Goal: Find specific page/section: Find specific page/section

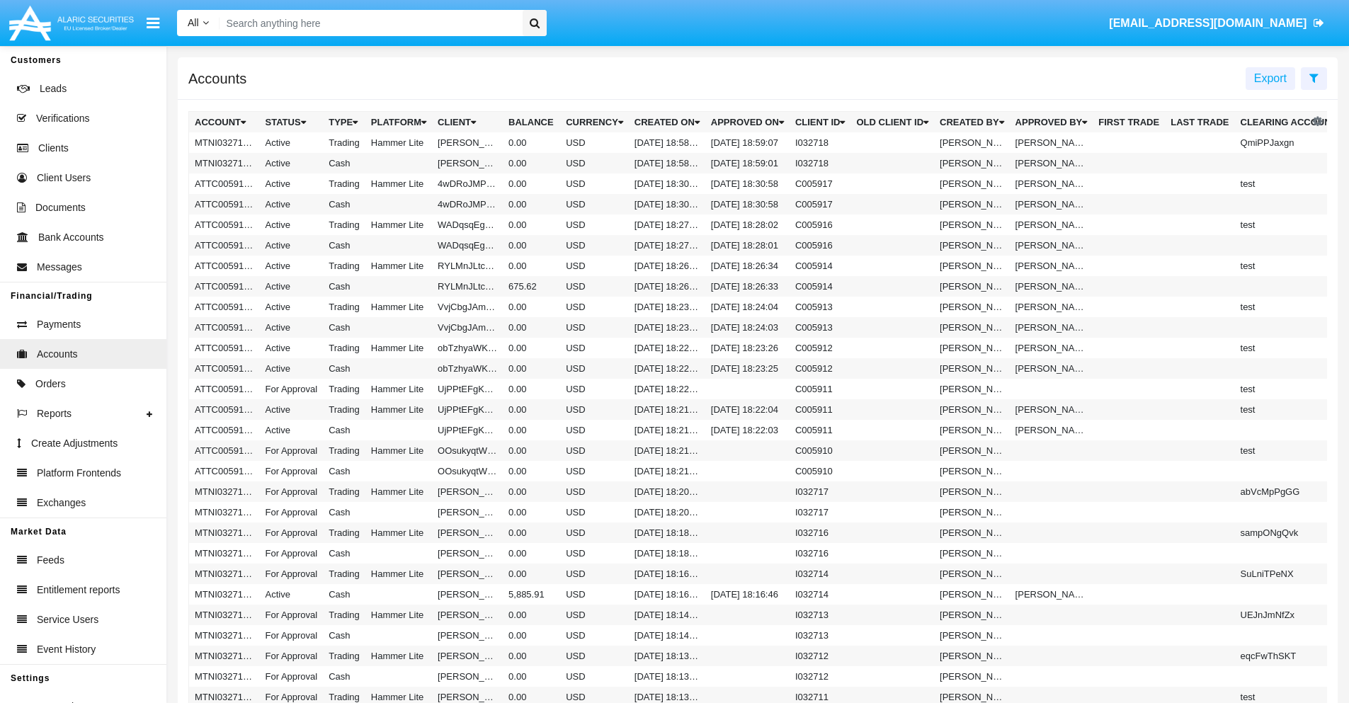
click at [1270, 78] on span "Export" at bounding box center [1270, 78] width 33 height 12
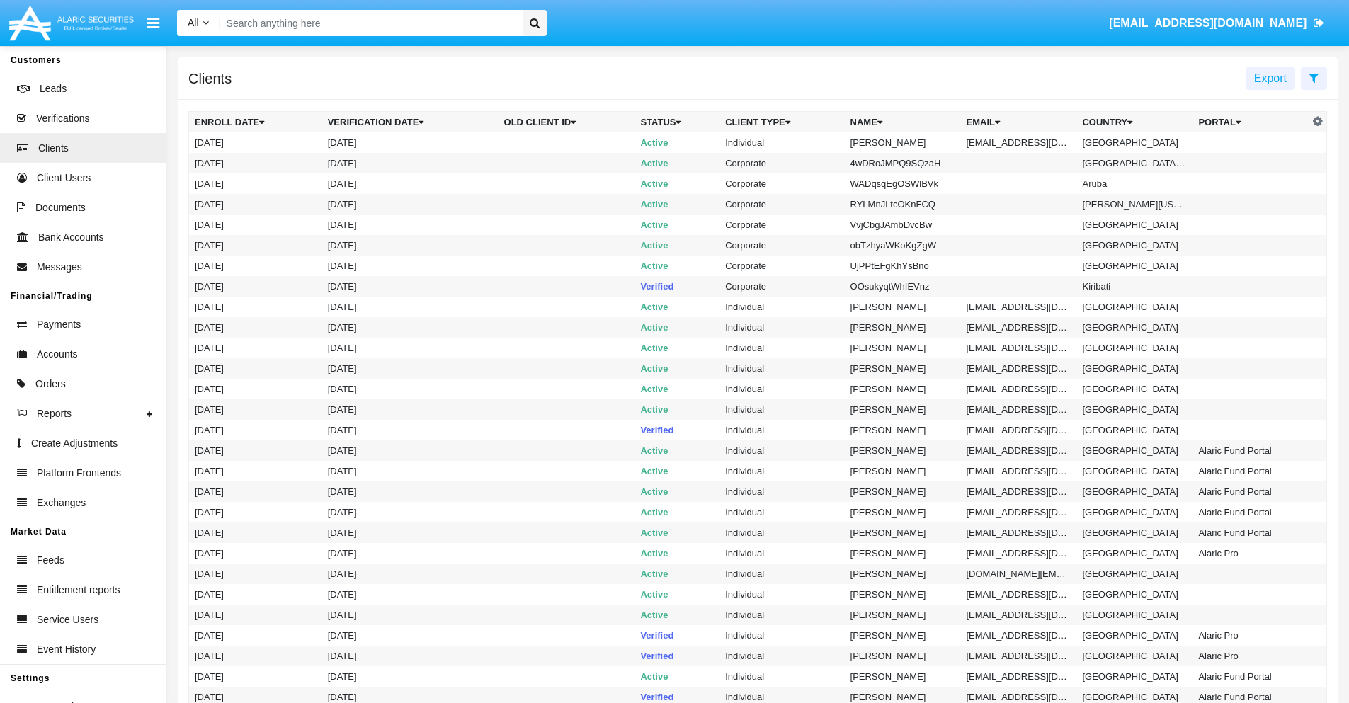
click at [1270, 78] on span "Export" at bounding box center [1270, 78] width 33 height 12
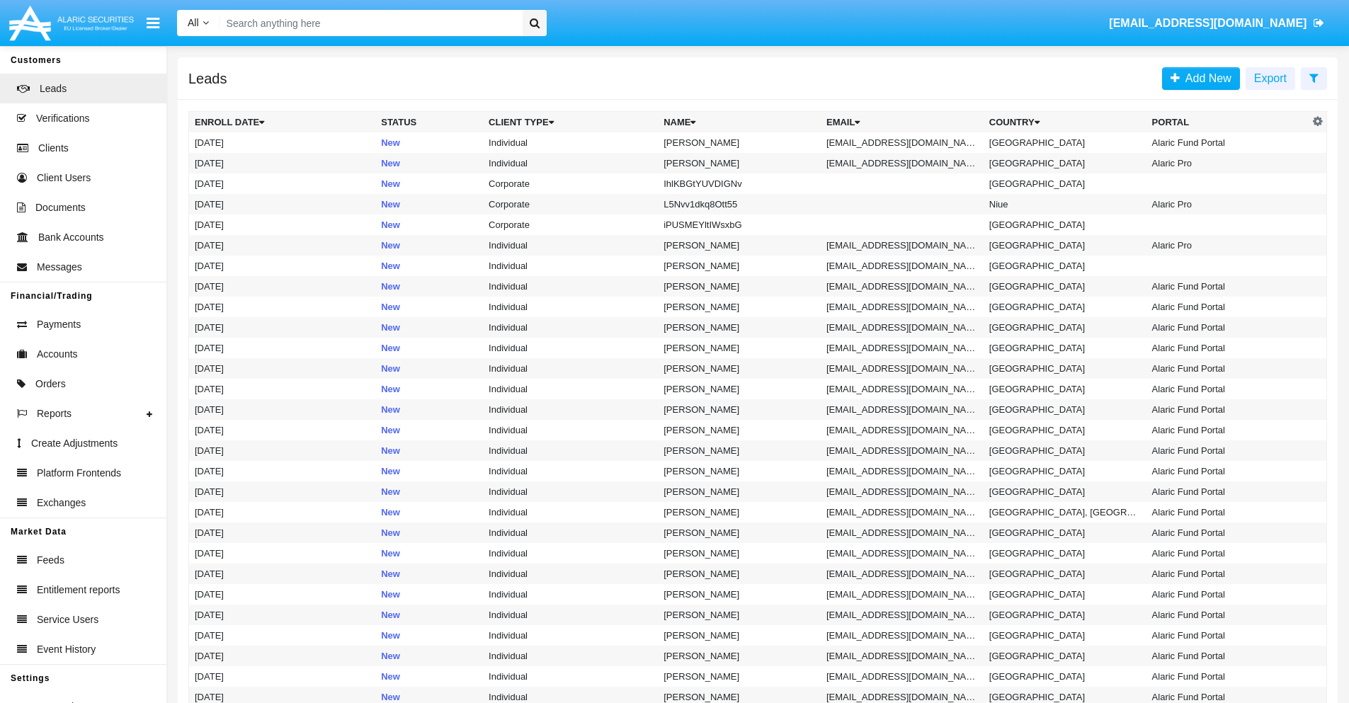
click at [1270, 78] on span "Export" at bounding box center [1270, 78] width 33 height 12
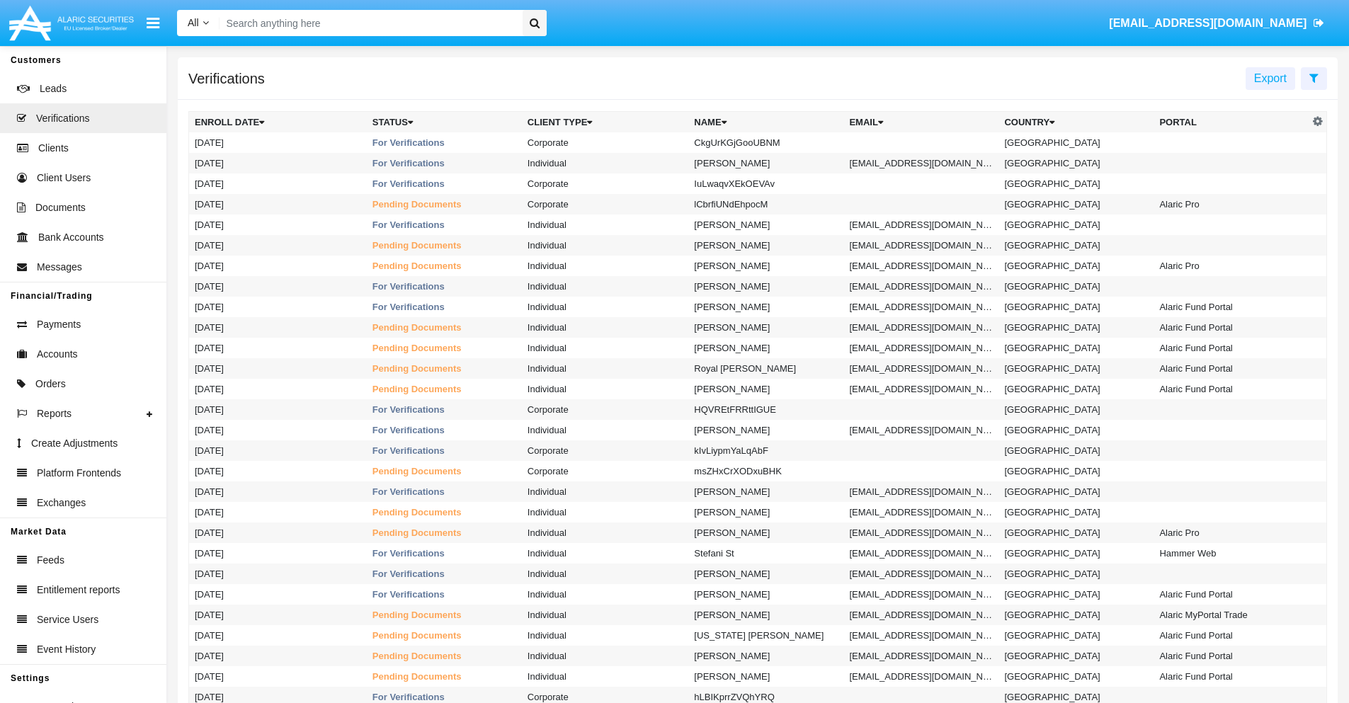
click at [1270, 78] on span "Export" at bounding box center [1270, 78] width 33 height 12
